Goal: Book appointment/travel/reservation

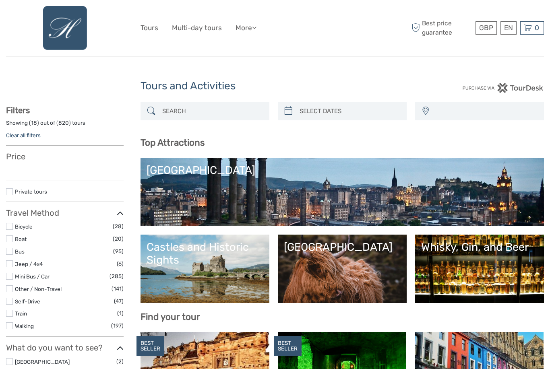
select select
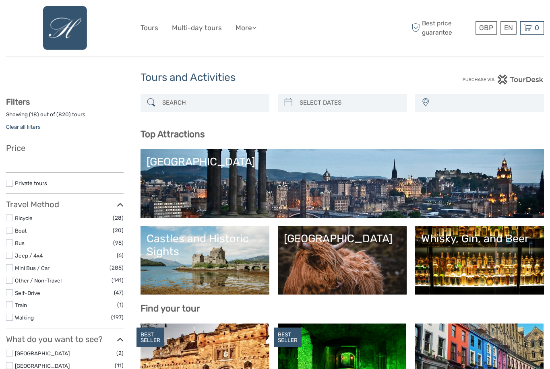
select select
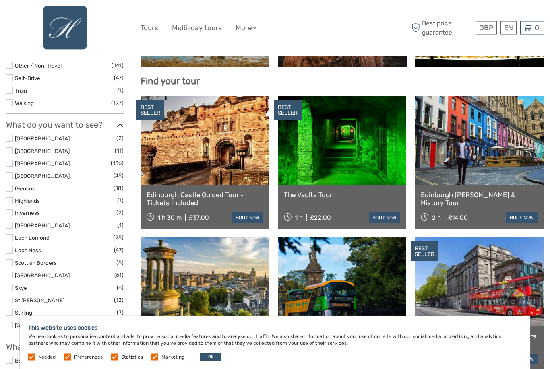
scroll to position [241, 0]
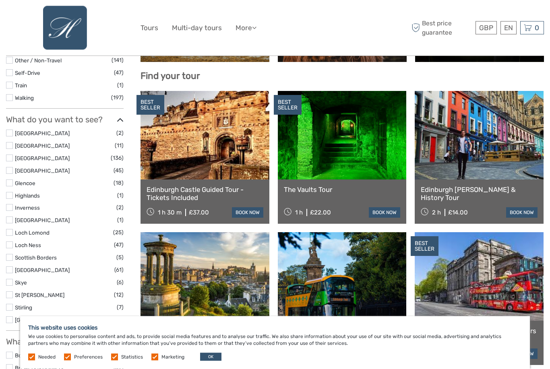
click at [239, 168] on link at bounding box center [205, 135] width 129 height 89
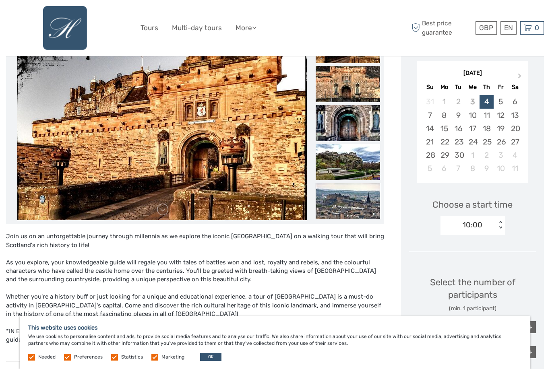
scroll to position [133, 0]
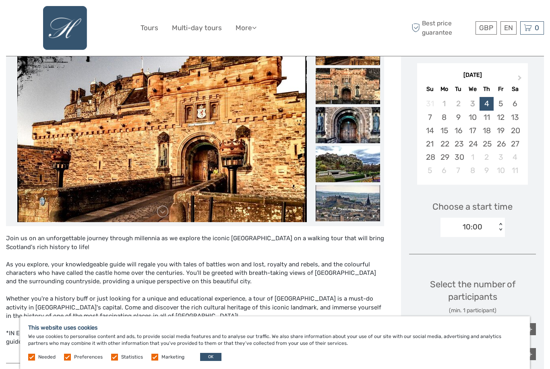
click at [476, 112] on div "10" at bounding box center [473, 117] width 14 height 13
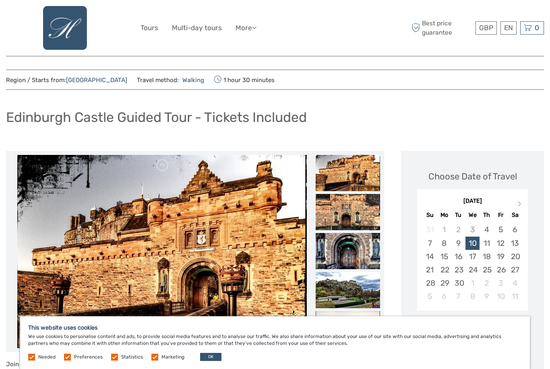
scroll to position [6, 0]
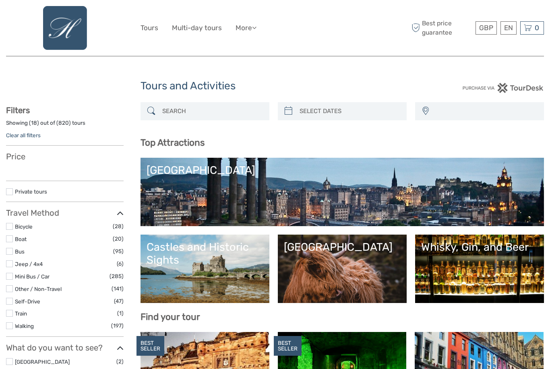
select select
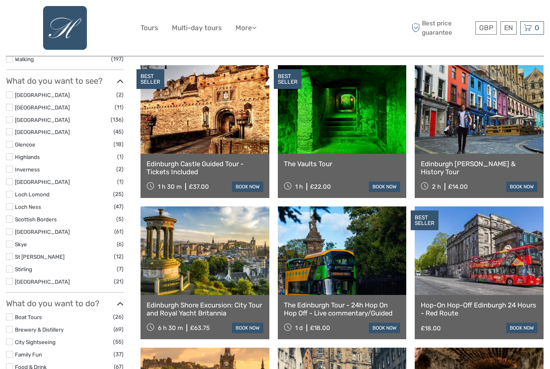
select select
